Goal: Find specific page/section: Find specific page/section

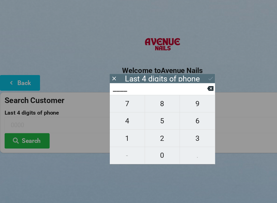
click at [169, 119] on span "3" at bounding box center [168, 117] width 30 height 11
type input "3___"
click at [168, 119] on span "3" at bounding box center [168, 117] width 30 height 11
type input "33__"
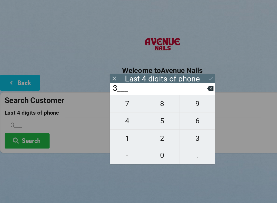
type input "33__"
click at [111, 123] on span "1" at bounding box center [109, 117] width 30 height 11
type input "331_"
click at [112, 93] on span "7" at bounding box center [109, 88] width 30 height 11
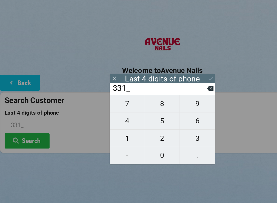
type input "3317"
click at [179, 66] on icon at bounding box center [179, 66] width 5 height 5
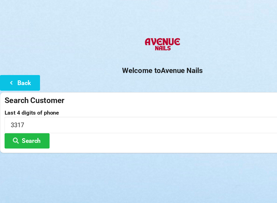
click at [30, 124] on button "Search" at bounding box center [23, 119] width 38 height 13
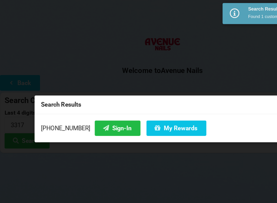
click at [98, 111] on button "Sign-In" at bounding box center [100, 109] width 39 height 13
